Goal: Information Seeking & Learning: Learn about a topic

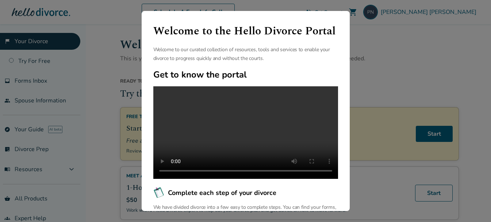
click at [417, 35] on div "Welcome to the Hello Divorce Portal Welcome to our curated collection of resour…" at bounding box center [245, 111] width 491 height 222
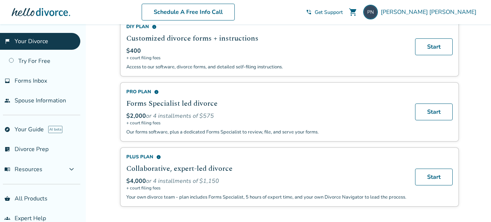
scroll to position [475, 0]
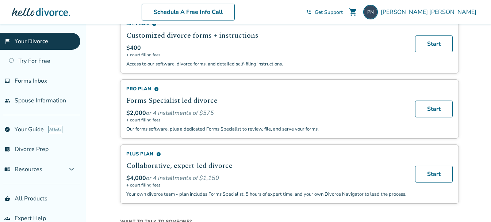
click at [144, 89] on div "Pro Plan info" at bounding box center [266, 88] width 280 height 7
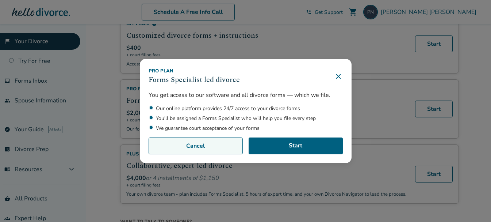
click at [189, 148] on button "Cancel" at bounding box center [196, 145] width 94 height 17
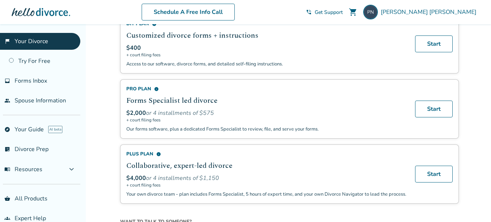
click at [134, 154] on div "Plus Plan info" at bounding box center [266, 153] width 280 height 7
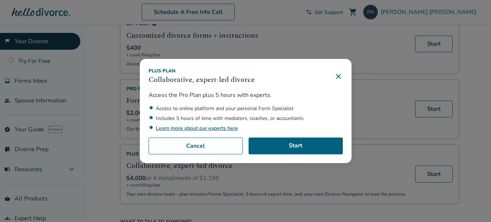
click at [343, 77] on icon at bounding box center [338, 76] width 9 height 9
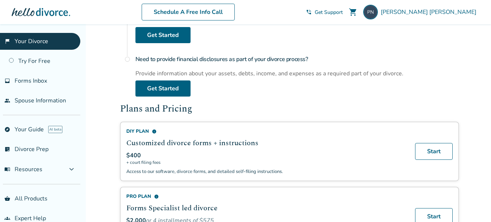
scroll to position [362, 0]
